Goal: Task Accomplishment & Management: Manage account settings

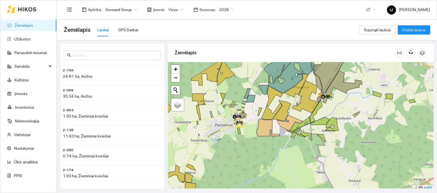
scroll to position [1, 0]
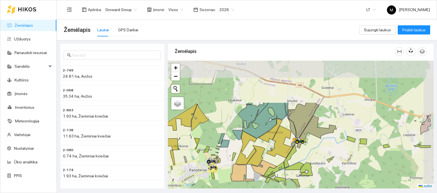
drag, startPoint x: 324, startPoint y: 75, endPoint x: 293, endPoint y: 131, distance: 64.5
click at [293, 131] on icon at bounding box center [291, 126] width 9 height 19
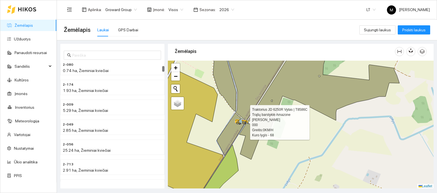
scroll to position [0, 0]
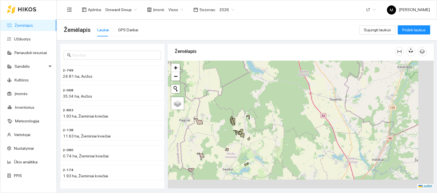
drag, startPoint x: 278, startPoint y: 173, endPoint x: 223, endPoint y: 146, distance: 61.1
click at [223, 146] on div at bounding box center [301, 125] width 266 height 128
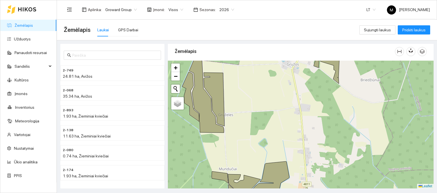
drag, startPoint x: 204, startPoint y: 143, endPoint x: 257, endPoint y: 136, distance: 53.4
click at [257, 136] on div at bounding box center [301, 125] width 266 height 128
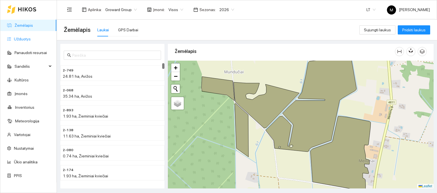
click at [30, 37] on link "Užduotys" at bounding box center [22, 39] width 17 height 5
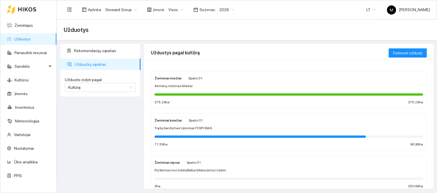
click at [188, 125] on div "Žieminiai kviečiai [DATE] Trąšų barstymas Upninkai FOSFORAS 71.59 ha 90.96 ha" at bounding box center [289, 132] width 269 height 30
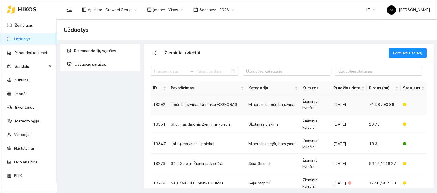
click at [191, 103] on td "Trąšų barstymas Upninkai FOSFORAS" at bounding box center [207, 105] width 78 height 20
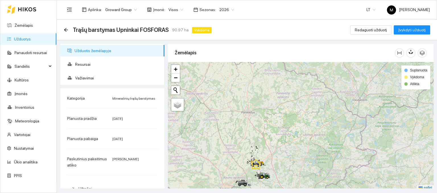
scroll to position [1, 0]
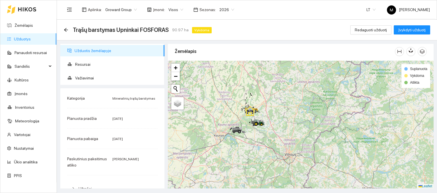
drag, startPoint x: 254, startPoint y: 172, endPoint x: 248, endPoint y: 121, distance: 51.6
click at [248, 121] on div at bounding box center [301, 125] width 266 height 128
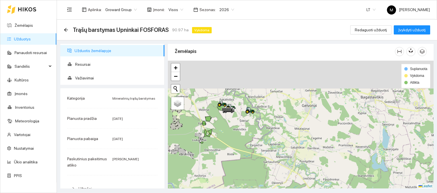
drag, startPoint x: 254, startPoint y: 119, endPoint x: 246, endPoint y: 175, distance: 56.0
click at [247, 174] on div at bounding box center [301, 125] width 266 height 128
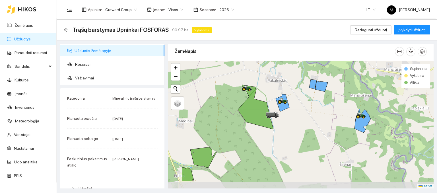
drag, startPoint x: 213, startPoint y: 128, endPoint x: 239, endPoint y: 116, distance: 28.9
click at [239, 116] on div at bounding box center [301, 125] width 266 height 128
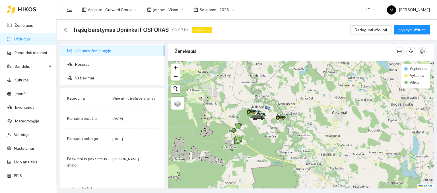
drag, startPoint x: 203, startPoint y: 157, endPoint x: 232, endPoint y: 137, distance: 35.0
click at [232, 137] on div at bounding box center [301, 125] width 266 height 128
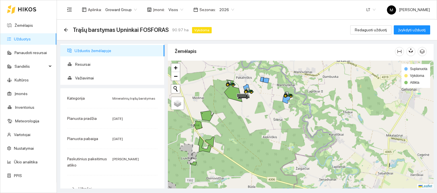
click at [19, 40] on link "Užduotys" at bounding box center [22, 39] width 17 height 5
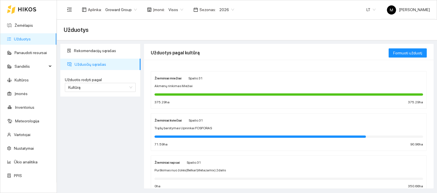
click at [180, 127] on span "Trąšų barstymas Upninkai FOSFORAS" at bounding box center [183, 128] width 57 height 5
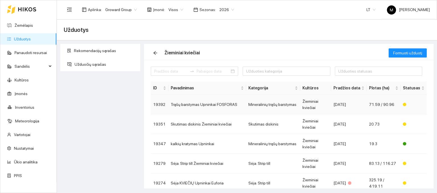
click at [193, 104] on td "Trąšų barstymas Upninkai FOSFORAS" at bounding box center [207, 105] width 78 height 20
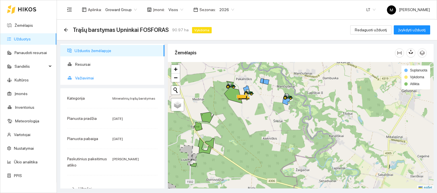
click at [90, 75] on span "Važiavimai" at bounding box center [117, 77] width 85 height 11
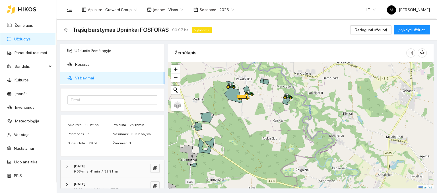
scroll to position [9, 0]
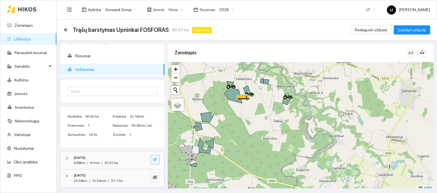
click at [153, 157] on icon "eye-invisible" at bounding box center [155, 159] width 5 height 5
click at [153, 177] on icon "eye-invisible" at bounding box center [155, 177] width 5 height 5
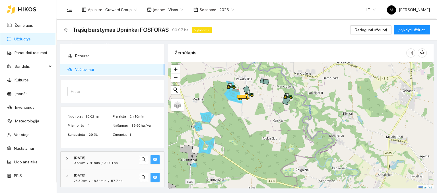
click at [153, 159] on icon "eye" at bounding box center [155, 159] width 5 height 5
click at [153, 159] on icon "eye-invisible" at bounding box center [155, 159] width 5 height 5
click at [153, 159] on icon "eye" at bounding box center [155, 159] width 5 height 5
click at [153, 178] on icon "eye" at bounding box center [155, 177] width 5 height 5
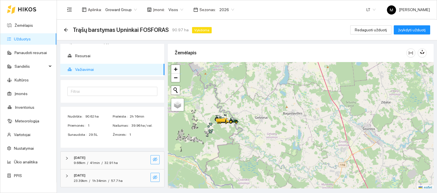
click at [153, 176] on icon "eye-invisible" at bounding box center [155, 177] width 5 height 5
click at [155, 160] on button "button" at bounding box center [155, 159] width 9 height 9
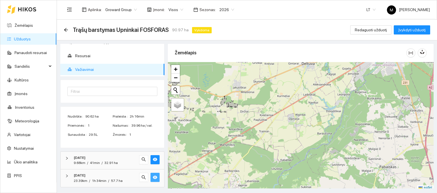
scroll to position [1, 0]
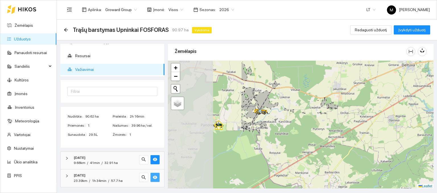
drag, startPoint x: 206, startPoint y: 103, endPoint x: 326, endPoint y: 104, distance: 120.4
click at [326, 104] on div at bounding box center [301, 125] width 266 height 128
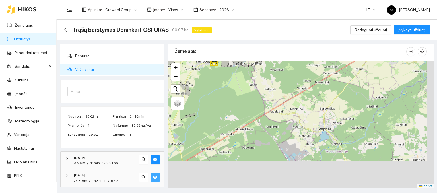
drag, startPoint x: 263, startPoint y: 158, endPoint x: 248, endPoint y: 69, distance: 91.0
click at [248, 69] on div at bounding box center [301, 125] width 266 height 128
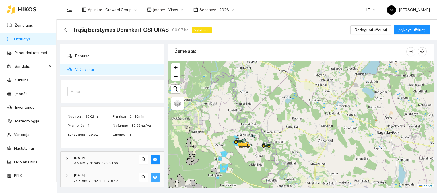
click at [27, 37] on link "Užduotys" at bounding box center [22, 39] width 17 height 5
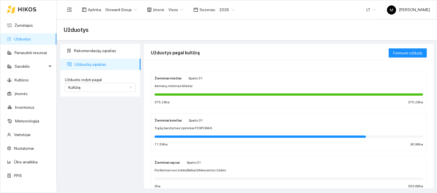
click at [190, 126] on span "Trąšų barstymas Upninkai FOSFORAS" at bounding box center [183, 128] width 57 height 5
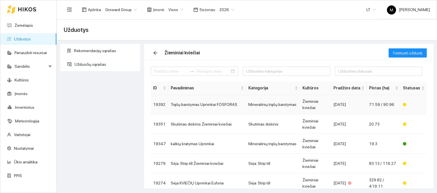
click at [190, 105] on td "Trąšų barstymas Upninkai FOSFORAS" at bounding box center [207, 105] width 78 height 20
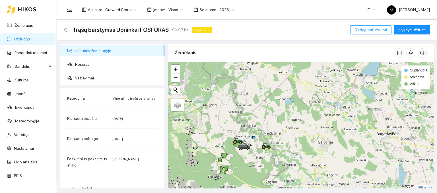
click at [373, 31] on span "Redaguoti užduotį" at bounding box center [371, 30] width 32 height 6
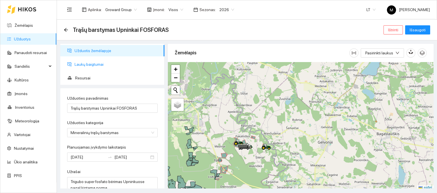
click at [110, 66] on span "Laukų baigtumai" at bounding box center [117, 64] width 85 height 11
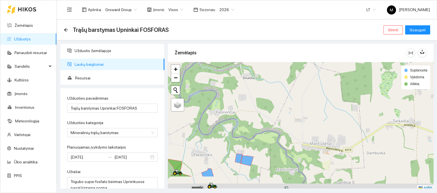
scroll to position [1, 0]
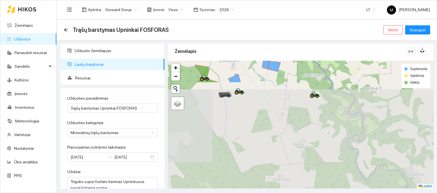
drag, startPoint x: 216, startPoint y: 140, endPoint x: 243, endPoint y: 47, distance: 96.6
click at [243, 47] on div "Žemėlapis" at bounding box center [301, 114] width 266 height 145
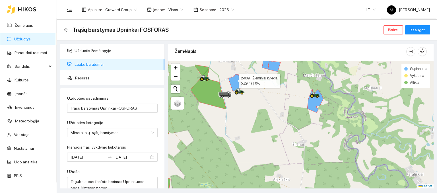
click at [234, 79] on icon at bounding box center [236, 82] width 14 height 17
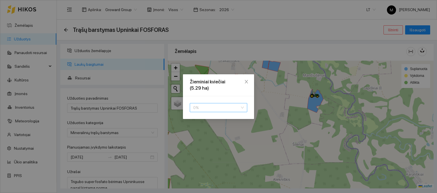
click at [212, 107] on span "0 %" at bounding box center [218, 107] width 51 height 9
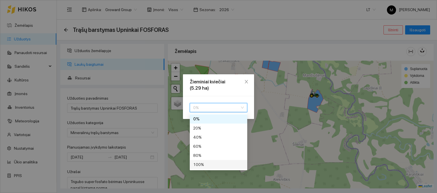
click at [207, 163] on div "100 %" at bounding box center [218, 164] width 51 height 6
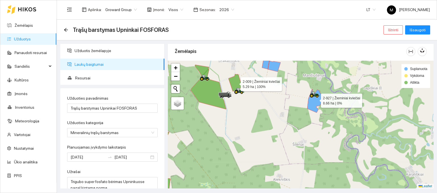
click at [316, 99] on icon at bounding box center [315, 101] width 16 height 24
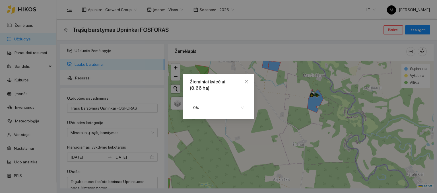
click at [214, 109] on span "0 %" at bounding box center [218, 107] width 51 height 9
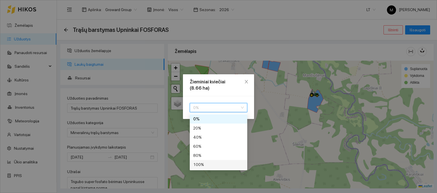
drag, startPoint x: 212, startPoint y: 163, endPoint x: 227, endPoint y: 148, distance: 21.3
click at [212, 162] on div "100 %" at bounding box center [218, 164] width 51 height 6
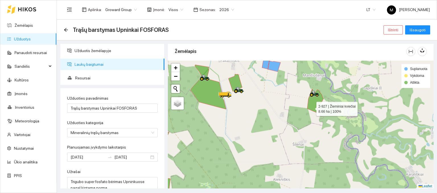
click at [311, 107] on icon at bounding box center [315, 101] width 16 height 24
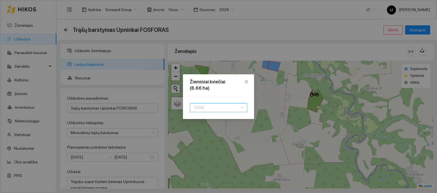
click at [202, 107] on span "100 %" at bounding box center [218, 107] width 51 height 9
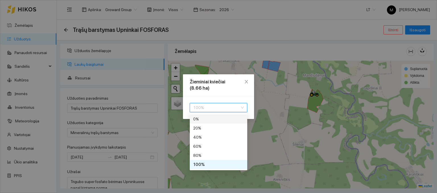
click at [206, 119] on div "0 %" at bounding box center [218, 119] width 51 height 6
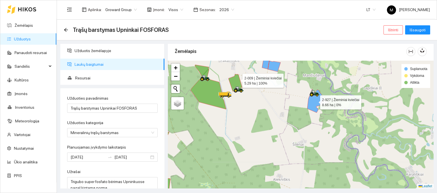
click at [237, 79] on icon at bounding box center [236, 82] width 14 height 17
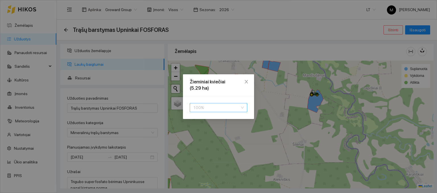
click at [209, 108] on span "100 %" at bounding box center [218, 107] width 51 height 9
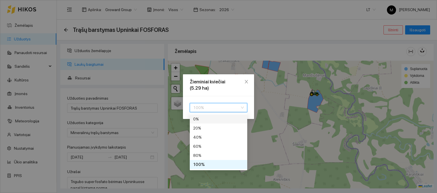
click at [195, 116] on div "0 %" at bounding box center [218, 119] width 51 height 6
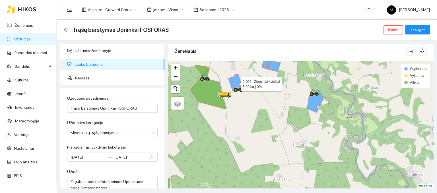
click at [211, 122] on div at bounding box center [301, 125] width 266 height 128
click at [20, 24] on link "Žemėlapis" at bounding box center [24, 25] width 19 height 5
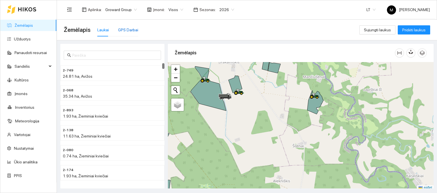
click at [130, 31] on div "GPS Darbai" at bounding box center [128, 30] width 20 height 6
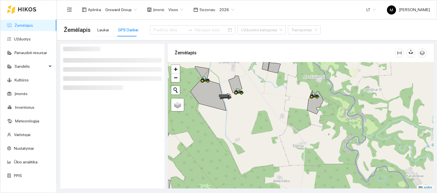
click at [157, 30] on input at bounding box center [169, 30] width 32 height 6
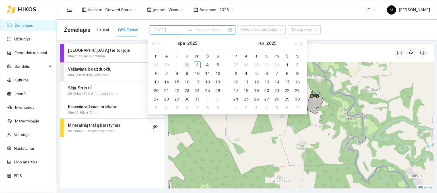
type input "[DATE]"
click at [186, 64] on div "2" at bounding box center [187, 64] width 7 height 7
click at [176, 64] on table "P A T K Pn Š S 29 30 1 2 3 4 5 6 7 8 9 10 11 12 13 14 15 16 17 18 19 20 21 22 2…" at bounding box center [187, 82] width 72 height 60
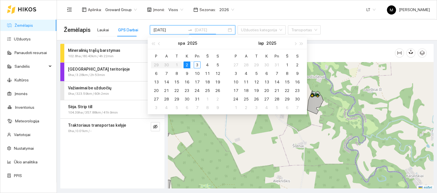
type input "[DATE]"
click at [198, 65] on div "3" at bounding box center [197, 64] width 7 height 7
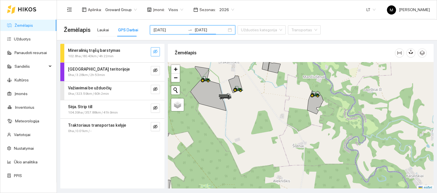
click at [152, 52] on button "button" at bounding box center [155, 51] width 9 height 9
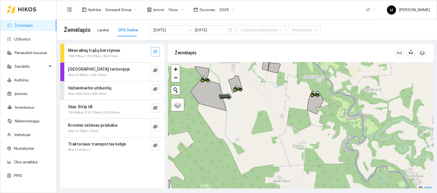
click at [155, 54] on span "eye-invisible" at bounding box center [155, 51] width 5 height 5
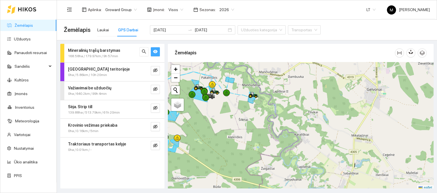
scroll to position [1, 0]
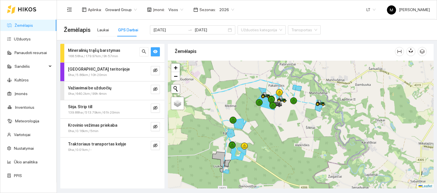
drag, startPoint x: 193, startPoint y: 104, endPoint x: 261, endPoint y: 116, distance: 68.6
click at [261, 116] on div at bounding box center [301, 125] width 266 height 128
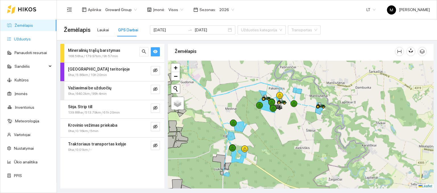
click at [26, 37] on link "Užduotys" at bounding box center [22, 39] width 17 height 5
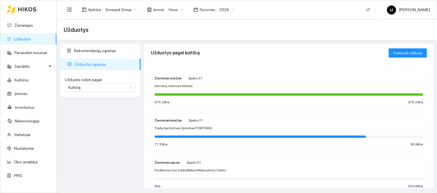
click at [183, 126] on span "Trąšų barstymas Upninkai FOSFORAS" at bounding box center [183, 128] width 57 height 5
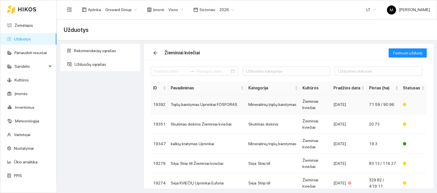
click at [200, 105] on td "Trąšų barstymas Upninkai FOSFORAS" at bounding box center [207, 105] width 78 height 20
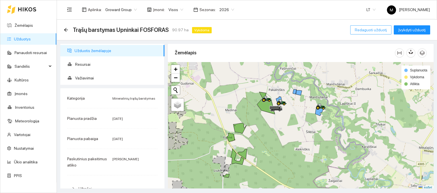
click at [368, 29] on span "Redaguoti užduotį" at bounding box center [371, 30] width 32 height 6
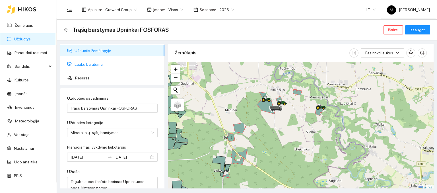
click at [93, 65] on span "Laukų baigtumai" at bounding box center [117, 64] width 85 height 11
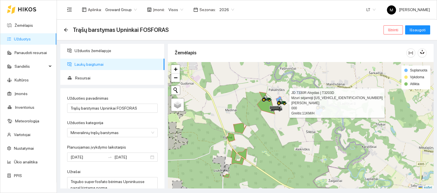
click at [278, 98] on div at bounding box center [278, 105] width 3 height 14
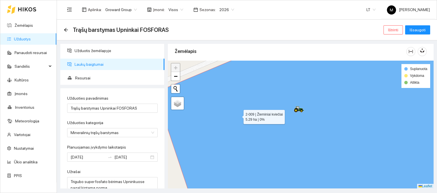
click at [239, 115] on icon at bounding box center [307, 125] width 305 height 154
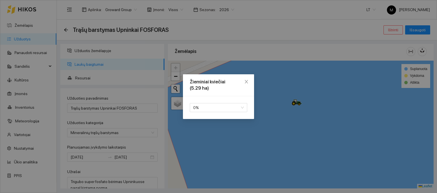
click at [213, 101] on div "0 %" at bounding box center [218, 107] width 71 height 23
click at [212, 106] on span "0 %" at bounding box center [218, 107] width 51 height 9
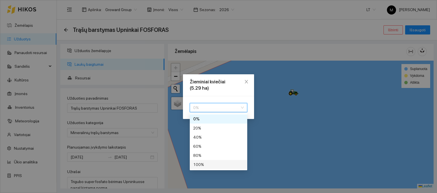
click at [199, 165] on div "100 %" at bounding box center [218, 164] width 51 height 6
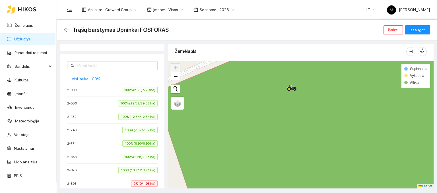
scroll to position [171, 0]
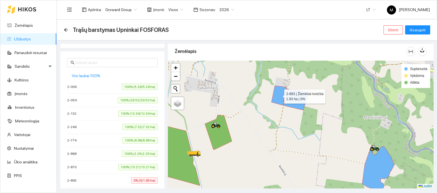
click at [279, 97] on icon at bounding box center [279, 96] width 15 height 20
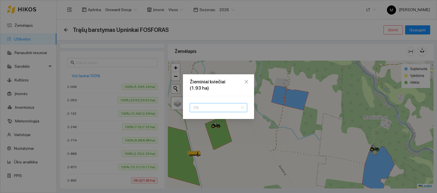
click at [233, 108] on span "0 %" at bounding box center [218, 107] width 51 height 9
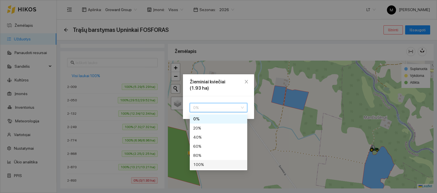
click at [212, 163] on div "100 %" at bounding box center [218, 164] width 51 height 6
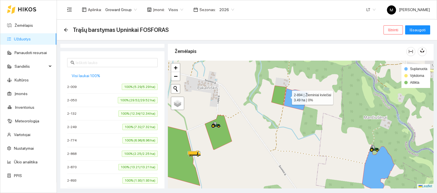
click at [291, 93] on icon at bounding box center [296, 100] width 25 height 22
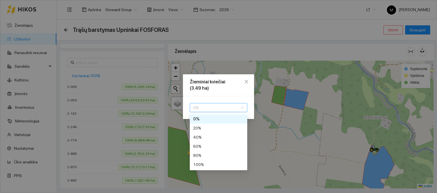
click at [222, 107] on span "0 %" at bounding box center [218, 107] width 51 height 9
click at [203, 162] on div "100 %" at bounding box center [218, 164] width 51 height 6
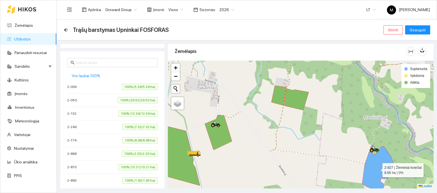
click at [371, 167] on icon at bounding box center [378, 169] width 32 height 48
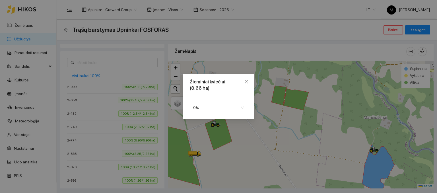
click at [209, 104] on span "0 %" at bounding box center [218, 107] width 51 height 9
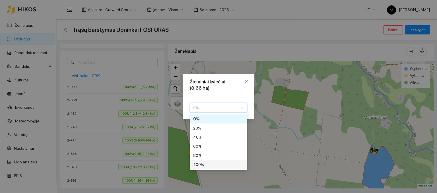
click at [196, 164] on div "100 %" at bounding box center [218, 164] width 51 height 6
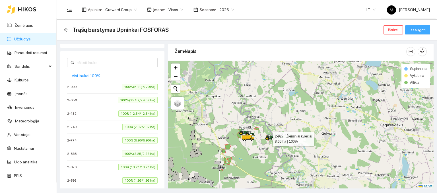
click at [418, 32] on span "Išsaugoti" at bounding box center [418, 30] width 16 height 6
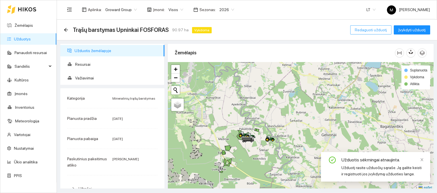
click at [382, 30] on span "Redaguoti užduotį" at bounding box center [371, 30] width 32 height 6
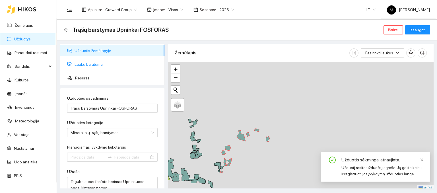
type input "[DATE]"
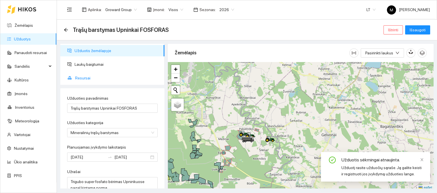
click at [76, 79] on span "Resursai" at bounding box center [117, 77] width 85 height 11
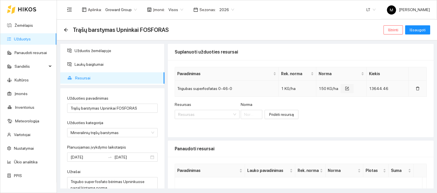
click at [345, 89] on icon "form" at bounding box center [347, 89] width 4 height 4
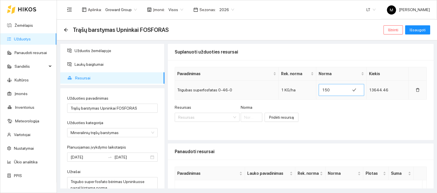
click at [322, 91] on input "150" at bounding box center [334, 89] width 24 height 9
type input "2"
type input "382.6"
click at [424, 29] on span "Išsaugoti" at bounding box center [418, 30] width 16 height 6
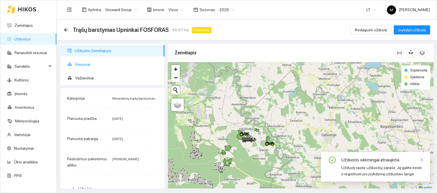
click at [79, 66] on span "Resursai" at bounding box center [117, 64] width 85 height 11
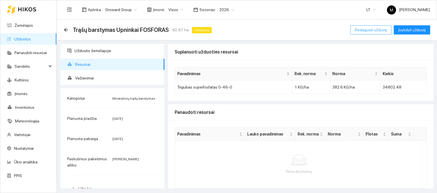
click at [367, 29] on span "Redaguoti užduotį" at bounding box center [371, 30] width 32 height 6
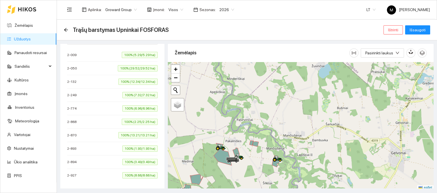
scroll to position [1, 0]
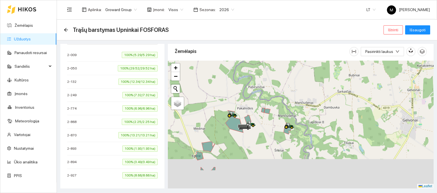
drag, startPoint x: 232, startPoint y: 177, endPoint x: 252, endPoint y: 131, distance: 49.4
click at [252, 131] on div at bounding box center [301, 125] width 266 height 128
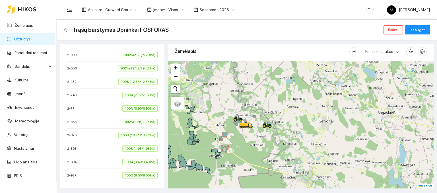
click at [28, 39] on link "Užduotys" at bounding box center [22, 39] width 17 height 5
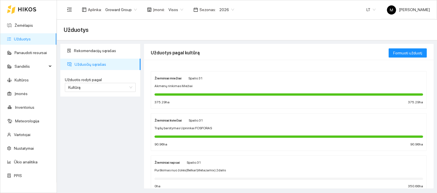
scroll to position [28, 0]
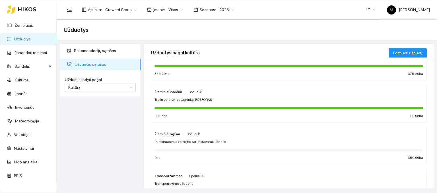
click at [176, 98] on span "Trąšų barstymas Upninkai FOSFORAS" at bounding box center [183, 99] width 57 height 5
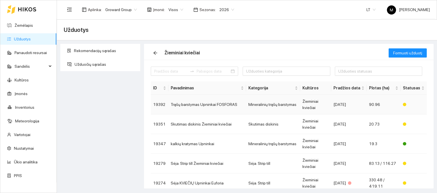
click at [189, 104] on td "Trąšų barstymas Upninkai FOSFORAS" at bounding box center [207, 105] width 78 height 20
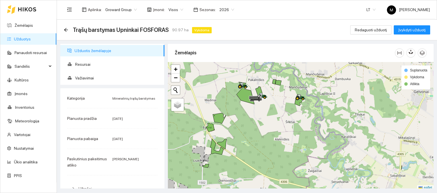
click at [79, 58] on ul "Užduotis žemėlapyje Resursai Važiavimai" at bounding box center [112, 64] width 104 height 41
click at [84, 65] on span "Resursai" at bounding box center [117, 64] width 85 height 11
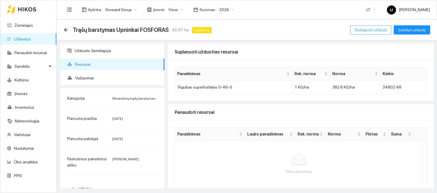
click at [368, 30] on span "Redaguoti užduotį" at bounding box center [371, 30] width 32 height 6
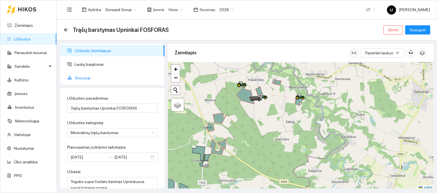
click at [75, 73] on span "Resursai" at bounding box center [117, 77] width 85 height 11
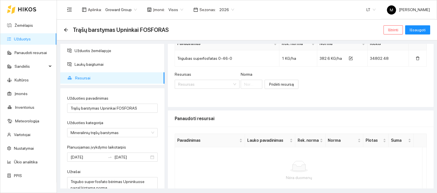
scroll to position [60, 0]
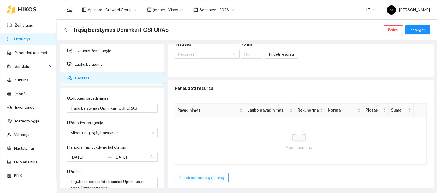
click at [203, 178] on span "Pridėti panaudotą resursą" at bounding box center [201, 177] width 45 height 6
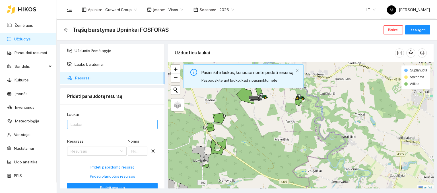
click at [91, 126] on div at bounding box center [110, 124] width 82 height 7
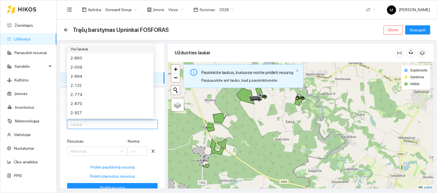
click at [109, 49] on div "Visi laukai" at bounding box center [110, 49] width 79 height 6
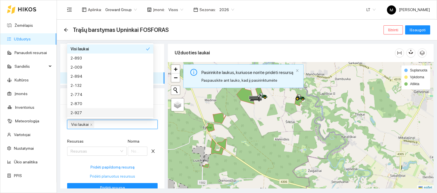
click at [102, 176] on span "Pridėti planuotus resursus" at bounding box center [112, 176] width 45 height 6
type input "382.6"
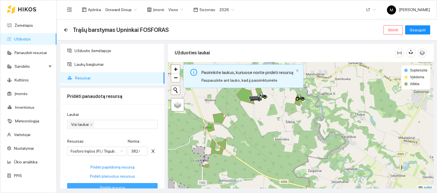
click at [108, 186] on span "Pridėti resursą" at bounding box center [112, 187] width 25 height 6
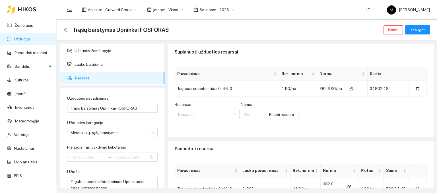
type input "[DATE]"
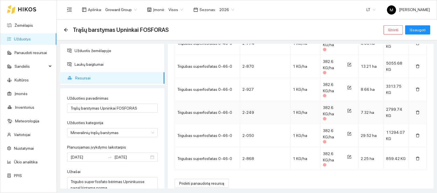
scroll to position [243, 0]
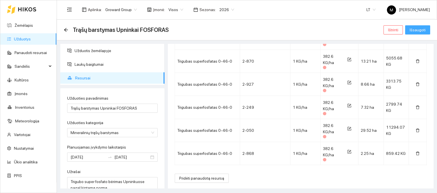
click at [421, 28] on span "Išsaugoti" at bounding box center [418, 30] width 16 height 6
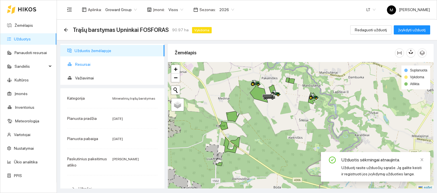
click at [80, 61] on span "Resursai" at bounding box center [117, 64] width 85 height 11
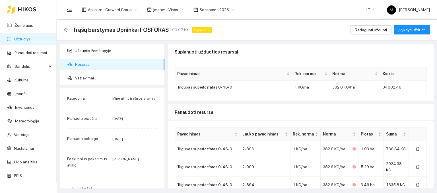
click at [19, 37] on link "Užduotys" at bounding box center [22, 39] width 17 height 5
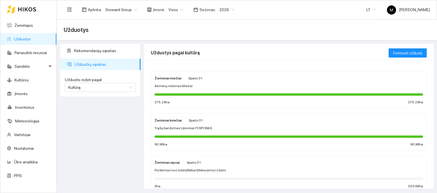
click at [181, 131] on div "Žieminiai kviečiai [DATE] Trąšų barstymas Upninkai FOSFORAS 90.96 ha 90.96 ha" at bounding box center [289, 132] width 269 height 30
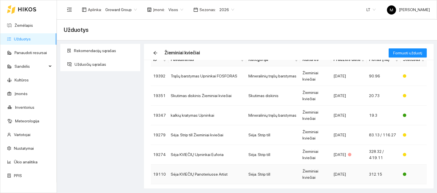
scroll to position [125, 0]
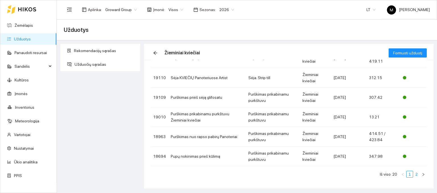
click at [414, 173] on link "2" at bounding box center [417, 174] width 6 height 6
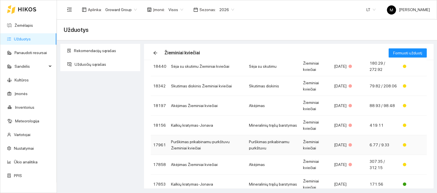
scroll to position [125, 0]
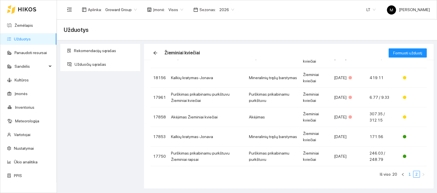
click at [407, 172] on link "1" at bounding box center [410, 174] width 6 height 6
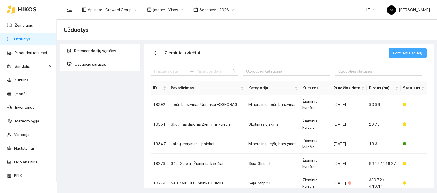
click at [401, 54] on span "Formuoti užduotį" at bounding box center [407, 53] width 29 height 6
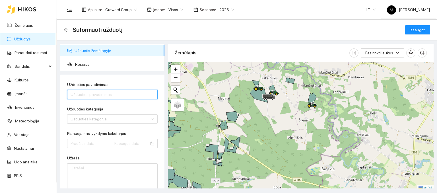
drag, startPoint x: 84, startPoint y: 95, endPoint x: 92, endPoint y: 107, distance: 14.5
click at [84, 95] on input "Užduoties pavadinimas" at bounding box center [112, 94] width 91 height 9
type input "mėšlo kratymas Upninkai"
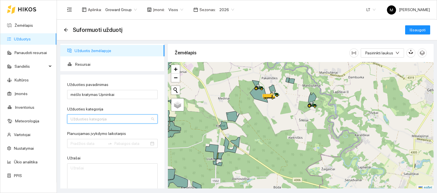
click at [111, 119] on input "Užduoties kategorija" at bounding box center [111, 119] width 80 height 9
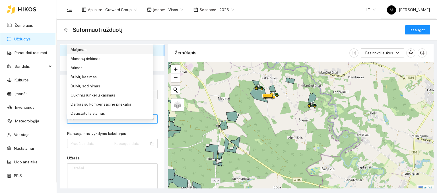
type input "mė"
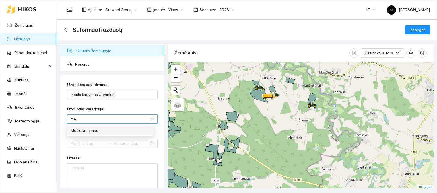
click at [113, 129] on div "Mėšlo kratymas" at bounding box center [110, 130] width 79 height 6
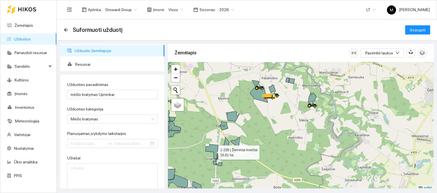
click at [213, 147] on icon at bounding box center [211, 154] width 13 height 20
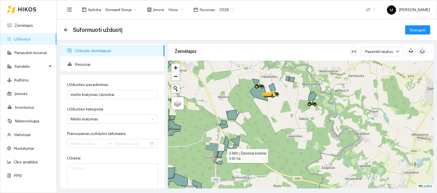
click at [222, 154] on icon at bounding box center [221, 154] width 6 height 7
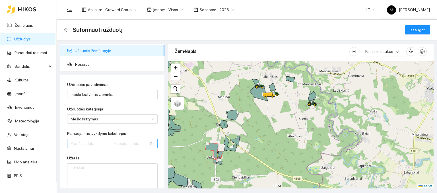
click at [89, 139] on div at bounding box center [112, 143] width 91 height 9
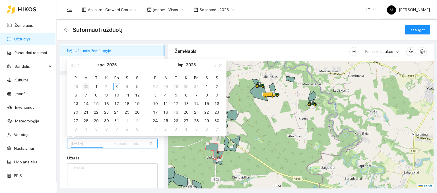
type input "[DATE]"
click at [86, 86] on div "30" at bounding box center [86, 86] width 7 height 7
type input "[DATE]"
click at [97, 122] on div "1" at bounding box center [96, 120] width 7 height 7
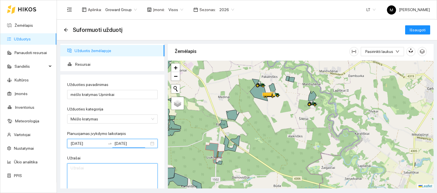
click at [94, 172] on textarea "Užrašai" at bounding box center [112, 177] width 91 height 28
type textarea "m"
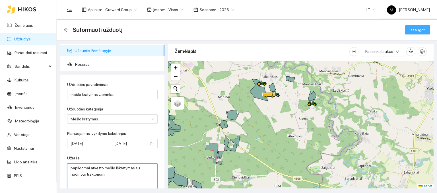
type textarea "papildomai atvežto mėšlo iškratymas su nuomotu traktoriumi"
click at [420, 30] on span "Išsaugoti" at bounding box center [418, 30] width 16 height 6
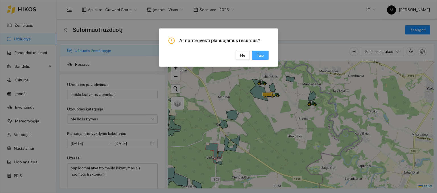
click at [262, 55] on span "Taip" at bounding box center [260, 55] width 7 height 6
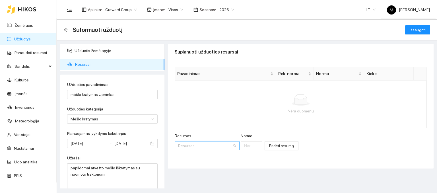
click at [188, 145] on input "Resursas" at bounding box center [205, 145] width 54 height 9
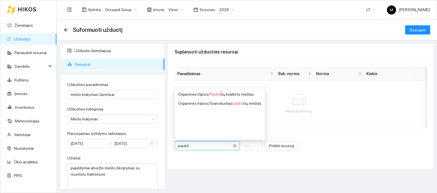
type input "paukšč"
click at [204, 95] on div "Organinės trąšos / Paukšč ių kraikinis mėšlas" at bounding box center [219, 94] width 83 height 6
type input "1"
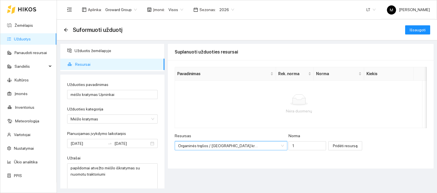
scroll to position [141, 0]
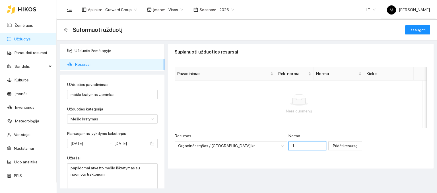
click at [289, 148] on input "1" at bounding box center [308, 145] width 38 height 9
type input "15000"
click at [333, 146] on span "Pridėti resursą" at bounding box center [345, 146] width 25 height 6
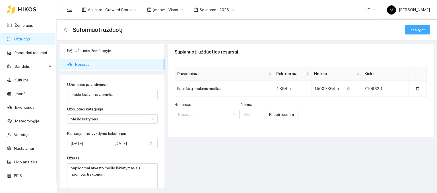
click at [424, 29] on span "Išsaugoti" at bounding box center [418, 30] width 16 height 6
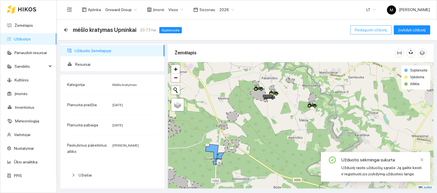
click at [376, 29] on span "Redaguoti užduotį" at bounding box center [371, 30] width 32 height 6
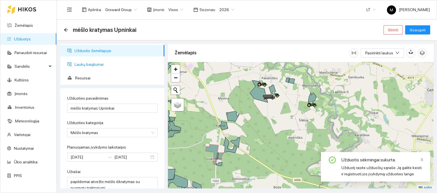
click at [96, 58] on ul "Užduotis žemėlapyje Laukų baigtumai Resursai" at bounding box center [112, 64] width 104 height 41
click at [96, 65] on span "Laukų baigtumai" at bounding box center [117, 64] width 85 height 11
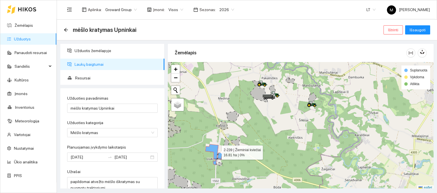
click at [216, 151] on icon at bounding box center [211, 154] width 13 height 20
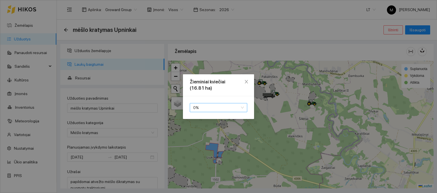
click at [213, 107] on span "0 %" at bounding box center [218, 107] width 51 height 9
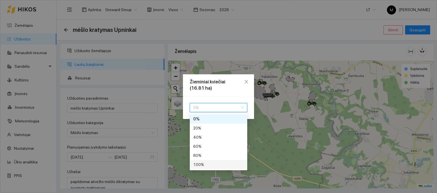
click at [209, 166] on div "100 %" at bounding box center [218, 164] width 51 height 6
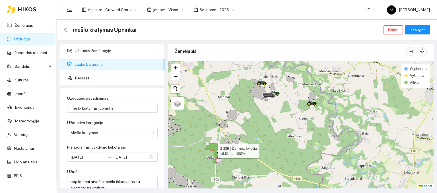
click at [227, 164] on div at bounding box center [301, 125] width 266 height 128
click at [219, 153] on icon at bounding box center [221, 154] width 6 height 7
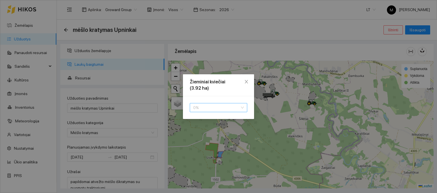
click at [197, 107] on span "0 %" at bounding box center [218, 107] width 51 height 9
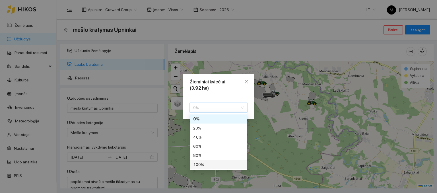
click at [206, 168] on div "100 %" at bounding box center [218, 164] width 57 height 9
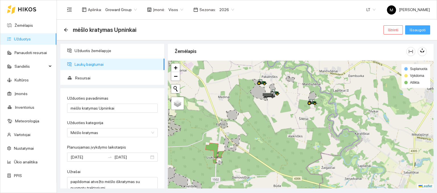
click at [418, 30] on span "Išsaugoti" at bounding box center [418, 30] width 16 height 6
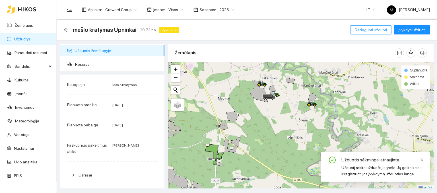
click at [376, 30] on span "Redaguoti užduotį" at bounding box center [371, 30] width 32 height 6
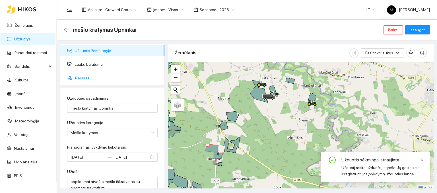
click at [73, 75] on li "Resursai" at bounding box center [112, 77] width 104 height 11
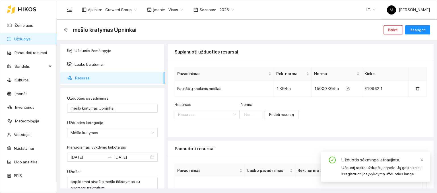
scroll to position [60, 0]
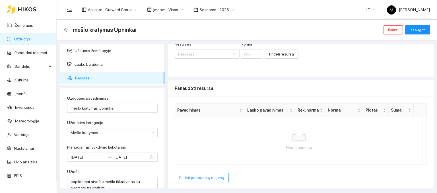
click at [188, 177] on span "Pridėti panaudotą resursą" at bounding box center [201, 177] width 45 height 6
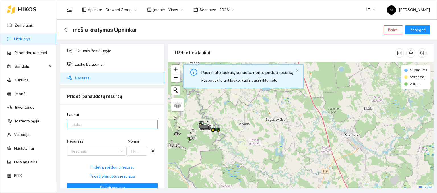
click at [96, 126] on div at bounding box center [110, 124] width 82 height 7
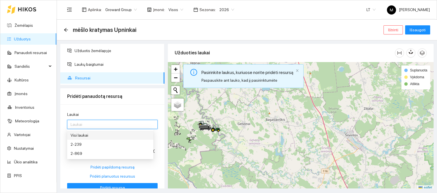
click at [91, 134] on div "Visi laukai" at bounding box center [110, 135] width 79 height 6
click at [96, 176] on span "Pridėti planuotus resursus" at bounding box center [112, 176] width 45 height 6
type input "15000"
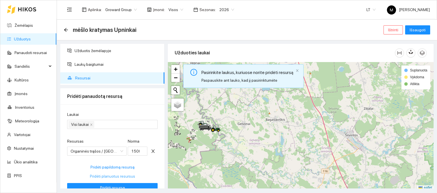
click at [106, 174] on span "Pridėti planuotus resursus" at bounding box center [112, 176] width 45 height 6
click at [106, 186] on span "Pridėti resursą" at bounding box center [112, 187] width 25 height 6
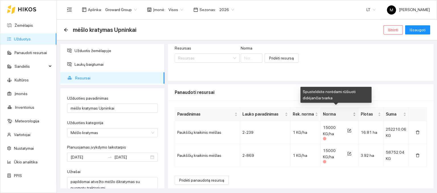
scroll to position [59, 0]
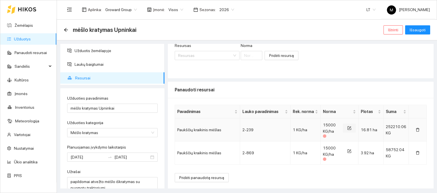
click at [348, 127] on icon "form" at bounding box center [350, 128] width 4 height 4
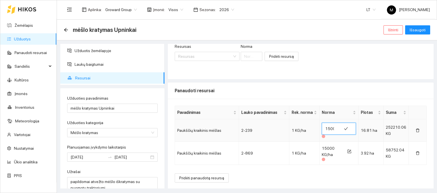
click at [328, 128] on input "15000" at bounding box center [331, 128] width 13 height 9
type input "12000"
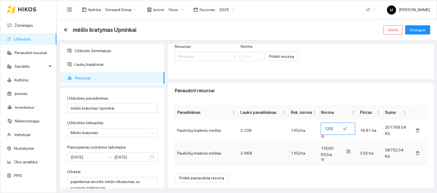
click at [326, 147] on span "15000 KG/ha" at bounding box center [327, 151] width 13 height 11
click at [347, 151] on icon "form" at bounding box center [349, 151] width 4 height 4
click at [324, 150] on input "15000" at bounding box center [330, 151] width 13 height 9
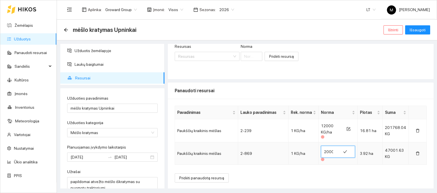
click at [324, 151] on input "12000" at bounding box center [330, 151] width 13 height 9
type input "12000"
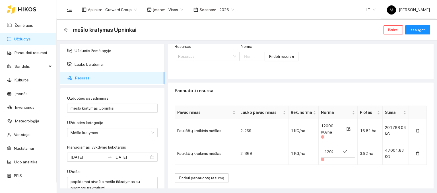
click at [328, 176] on div "Pavadinimas Lauko pavadinimas Rek. norma Norma Plotas Suma Paukščių kraikinis m…" at bounding box center [301, 144] width 266 height 91
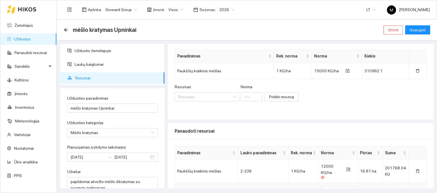
scroll to position [58, 0]
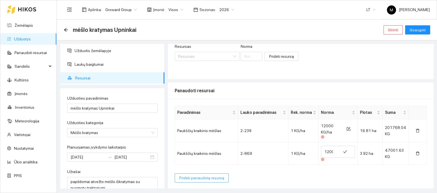
click at [205, 176] on span "Pridėti panaudotą resursą" at bounding box center [201, 178] width 45 height 6
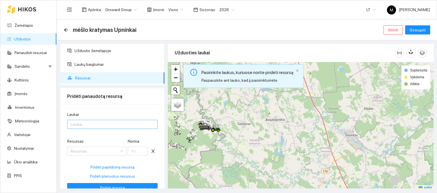
click at [92, 121] on div at bounding box center [110, 124] width 82 height 7
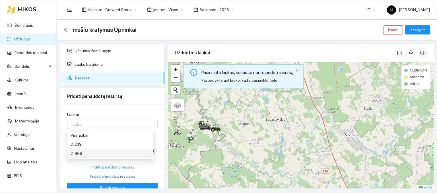
click at [72, 167] on button "Pridėti papildomą resursą" at bounding box center [112, 167] width 91 height 9
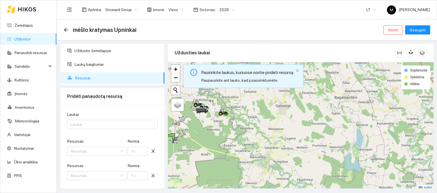
scroll to position [1, 0]
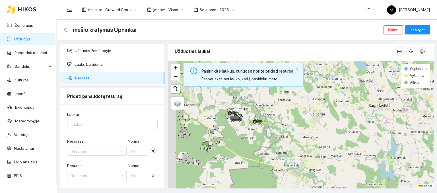
drag, startPoint x: 175, startPoint y: 152, endPoint x: 209, endPoint y: 161, distance: 35.1
click at [209, 161] on div at bounding box center [301, 125] width 266 height 128
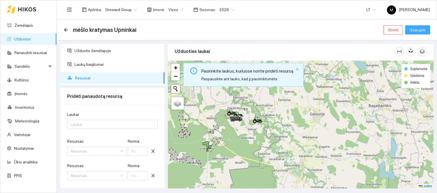
click at [424, 27] on span "Išsaugoti" at bounding box center [418, 30] width 16 height 6
click at [422, 31] on span "Išsaugoti" at bounding box center [418, 30] width 16 height 6
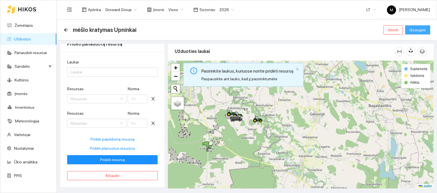
scroll to position [0, 0]
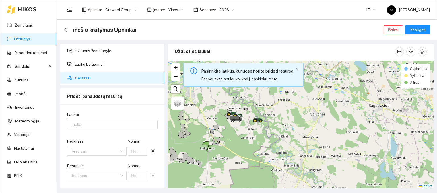
click at [91, 79] on span "Resursai" at bounding box center [117, 77] width 85 height 11
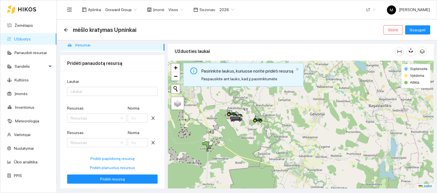
scroll to position [52, 0]
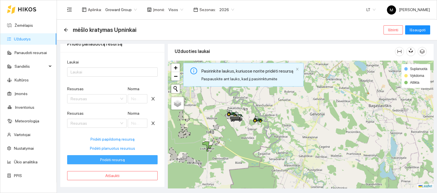
click at [107, 157] on span "Pridėti resursą" at bounding box center [112, 160] width 25 height 6
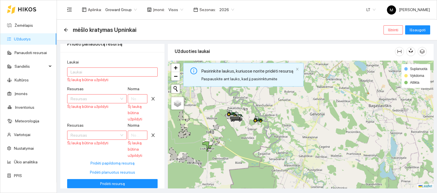
click at [85, 151] on div "Resursas Resursas Šį lauką būtina užpildyti Norma Šį lauką būtina užpildyti" at bounding box center [112, 140] width 91 height 36
click at [98, 169] on span "Pridėti planuotus resursus" at bounding box center [112, 172] width 45 height 6
type input "15000"
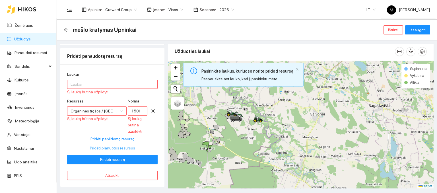
scroll to position [40, 0]
click at [103, 83] on div at bounding box center [110, 84] width 82 height 7
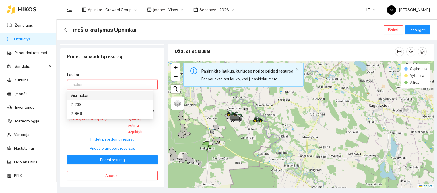
click at [101, 96] on div "Visi laukai" at bounding box center [110, 95] width 79 height 6
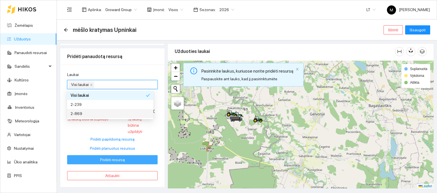
click at [110, 159] on span "Pridėti resursą" at bounding box center [112, 160] width 25 height 6
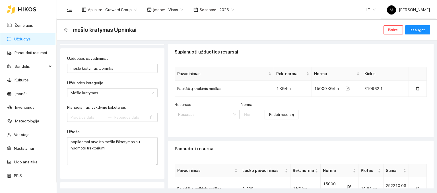
type input "[DATE]"
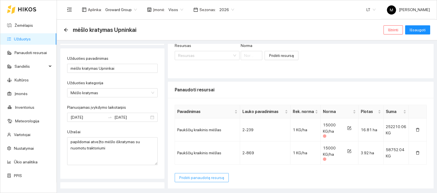
click at [206, 178] on span "Pridėti panaudotą resursą" at bounding box center [201, 177] width 45 height 6
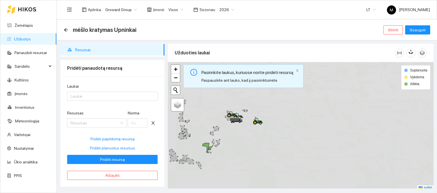
scroll to position [28, 0]
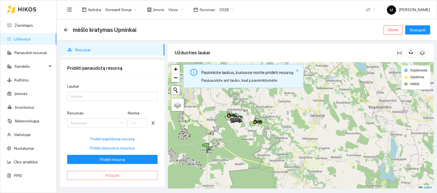
click at [114, 179] on button "Atšaukti" at bounding box center [112, 175] width 91 height 9
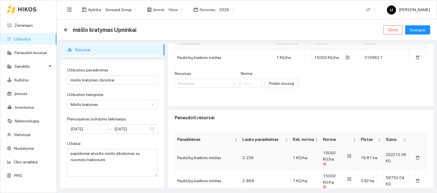
scroll to position [59, 0]
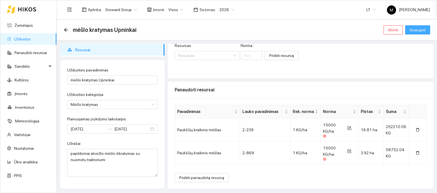
click at [415, 27] on span "Išsaugoti" at bounding box center [418, 30] width 16 height 6
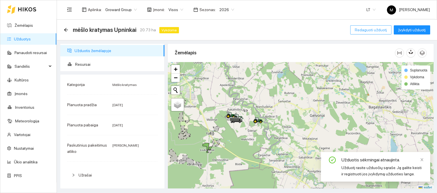
click at [358, 33] on button "Redaguoti užduotį" at bounding box center [370, 29] width 41 height 9
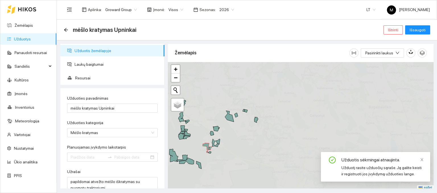
type input "[DATE]"
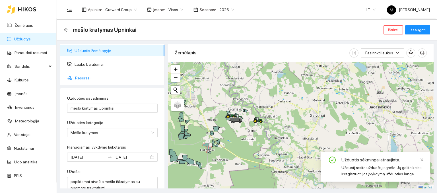
click at [83, 77] on span "Resursai" at bounding box center [117, 77] width 85 height 11
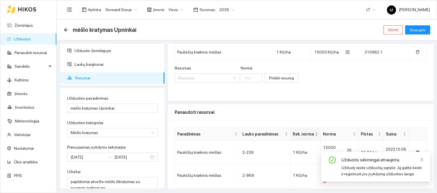
scroll to position [59, 0]
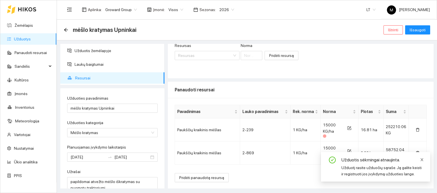
click at [423, 158] on icon "close" at bounding box center [422, 160] width 4 height 4
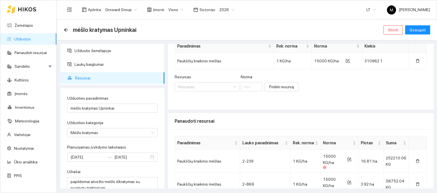
scroll to position [0, 0]
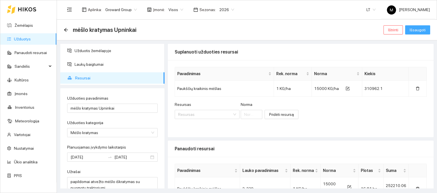
click at [420, 30] on span "Išsaugoti" at bounding box center [418, 30] width 16 height 6
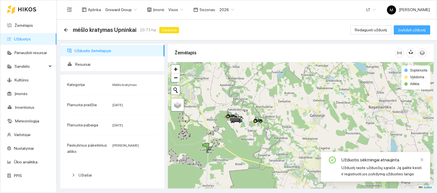
click at [408, 31] on span "Įvykdyti užduotį" at bounding box center [411, 30] width 27 height 6
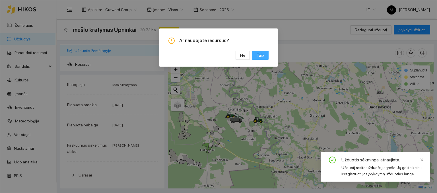
click at [256, 58] on button "Taip" at bounding box center [260, 55] width 17 height 9
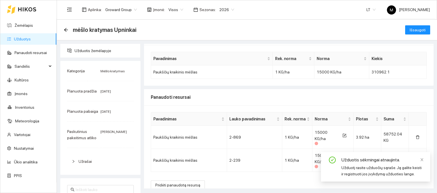
scroll to position [22, 0]
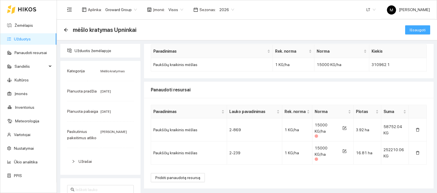
click at [410, 29] on span "Išsaugoti" at bounding box center [418, 30] width 16 height 6
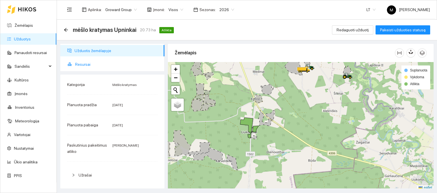
click at [83, 65] on span "Resursai" at bounding box center [117, 64] width 85 height 11
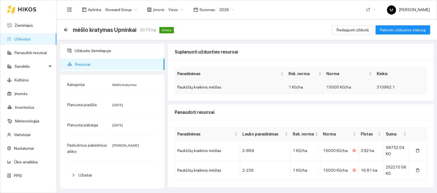
click at [335, 88] on span "15000 KG/ha" at bounding box center [338, 87] width 25 height 5
click at [344, 31] on span "Redaguoti užduotį" at bounding box center [353, 30] width 32 height 6
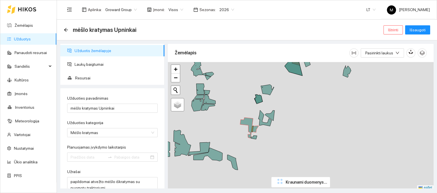
type input "[DATE]"
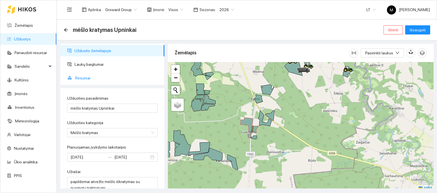
click at [85, 76] on span "Resursai" at bounding box center [117, 77] width 85 height 11
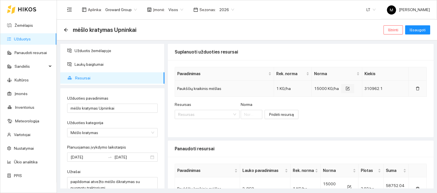
click at [346, 88] on icon "form" at bounding box center [348, 89] width 4 height 4
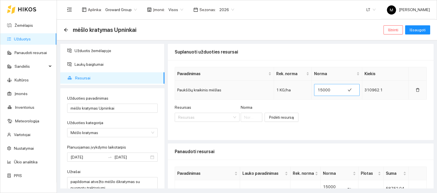
click at [322, 90] on input "15000" at bounding box center [330, 89] width 24 height 9
click at [338, 112] on div "Resursas Resursas [PERSON_NAME] resursą" at bounding box center [301, 116] width 252 height 24
click at [325, 91] on input "17000" at bounding box center [327, 89] width 24 height 9
type input "16884"
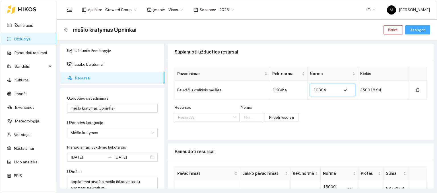
click at [421, 27] on span "Išsaugoti" at bounding box center [418, 30] width 16 height 6
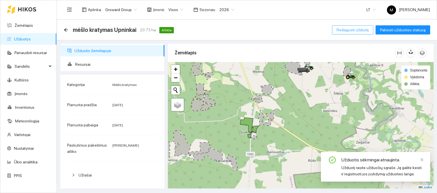
click at [350, 26] on button "Redaguoti užduotį" at bounding box center [352, 29] width 41 height 9
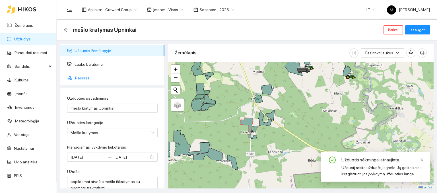
click at [89, 76] on span "Resursai" at bounding box center [117, 77] width 85 height 11
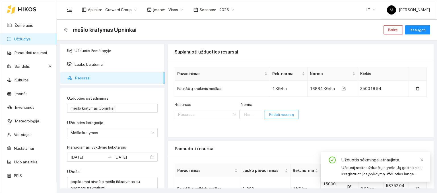
scroll to position [59, 0]
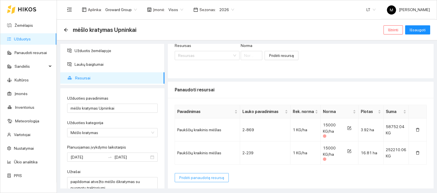
click at [204, 176] on span "Pridėti panaudotą resursą" at bounding box center [201, 177] width 45 height 6
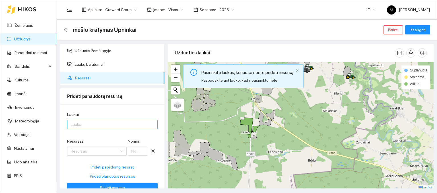
click at [107, 122] on div at bounding box center [110, 124] width 82 height 7
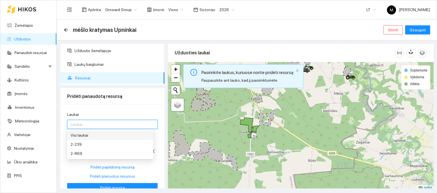
click at [99, 137] on div "Visi laukai" at bounding box center [110, 135] width 79 height 6
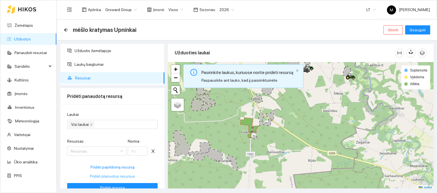
click at [96, 174] on span "Pridėti planuotus resursus" at bounding box center [112, 176] width 45 height 6
type input "16884"
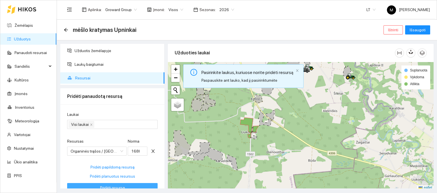
click at [101, 186] on span "Pridėti resursą" at bounding box center [112, 187] width 25 height 6
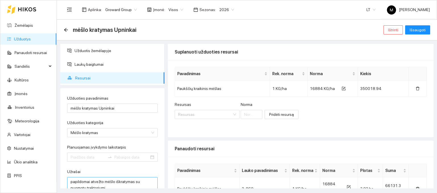
type input "[DATE]"
click at [420, 32] on span "Išsaugoti" at bounding box center [418, 30] width 16 height 6
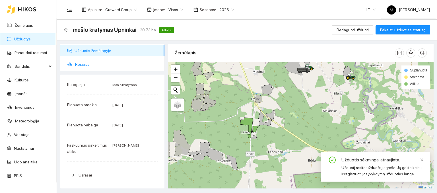
click at [83, 62] on span "Resursai" at bounding box center [117, 64] width 85 height 11
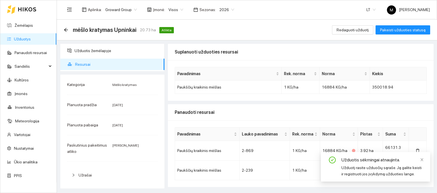
scroll to position [58, 0]
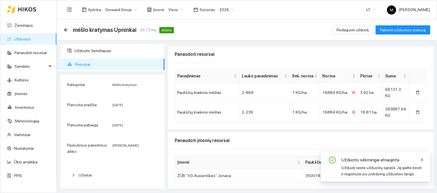
click at [423, 159] on icon "close" at bounding box center [422, 160] width 4 height 4
